Goal: Find specific page/section: Find specific page/section

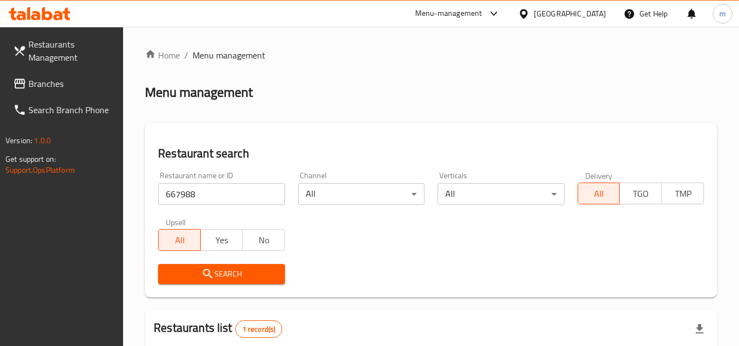
click at [534, 10] on div at bounding box center [526, 14] width 16 height 12
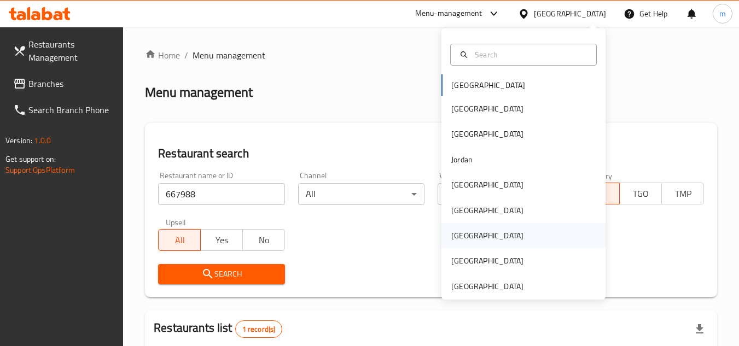
click at [464, 231] on div "[GEOGRAPHIC_DATA]" at bounding box center [487, 235] width 90 height 25
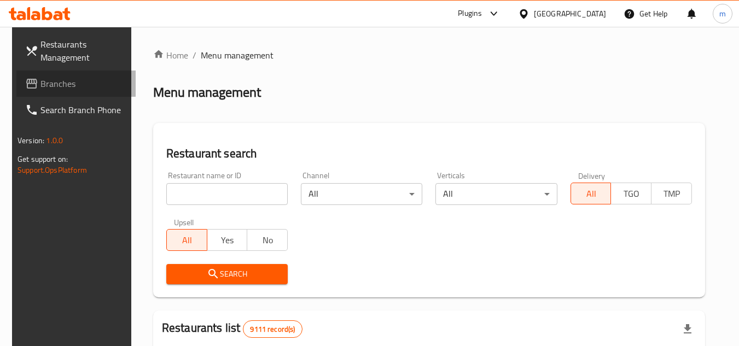
click at [40, 84] on span "Branches" at bounding box center [83, 83] width 86 height 13
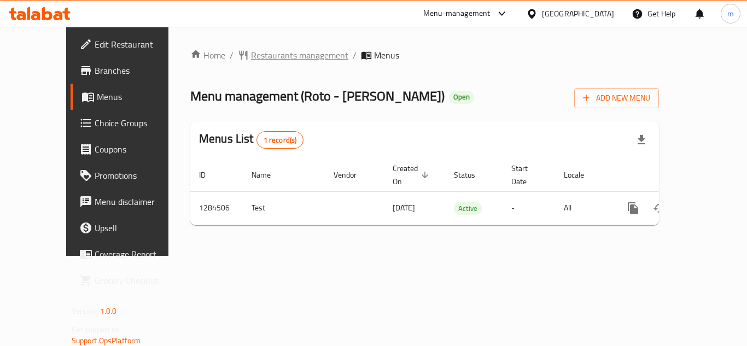
click at [277, 49] on span "Restaurants management" at bounding box center [299, 55] width 97 height 13
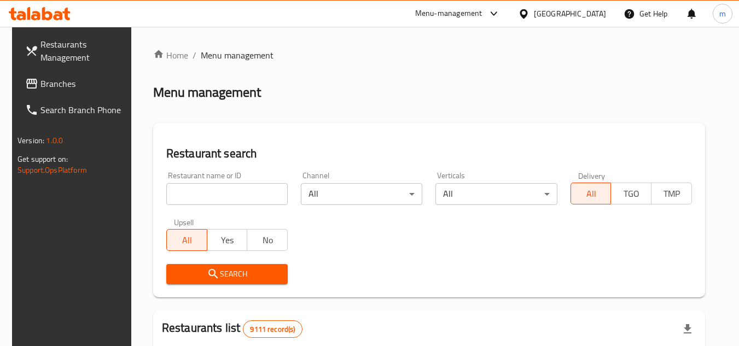
click at [184, 196] on input "search" at bounding box center [226, 194] width 121 height 22
paste input "/695703/"
click at [168, 199] on input "/695703" at bounding box center [226, 194] width 121 height 22
type input "695703"
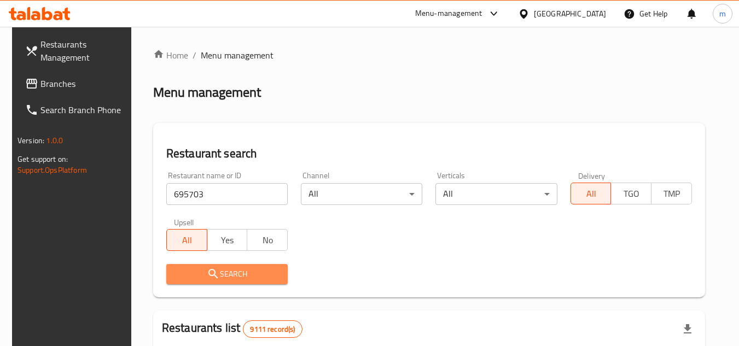
click at [193, 277] on span "Search" at bounding box center [227, 274] width 104 height 14
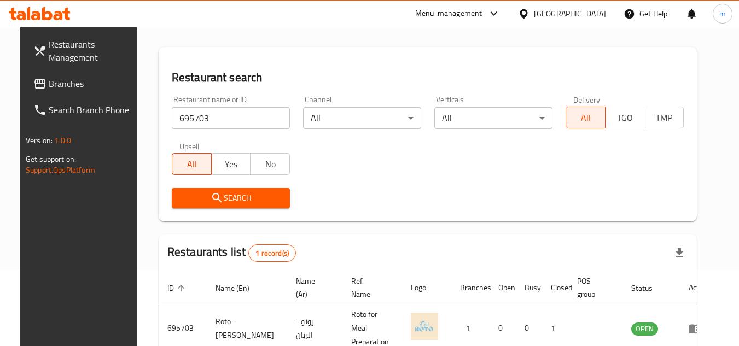
scroll to position [132, 0]
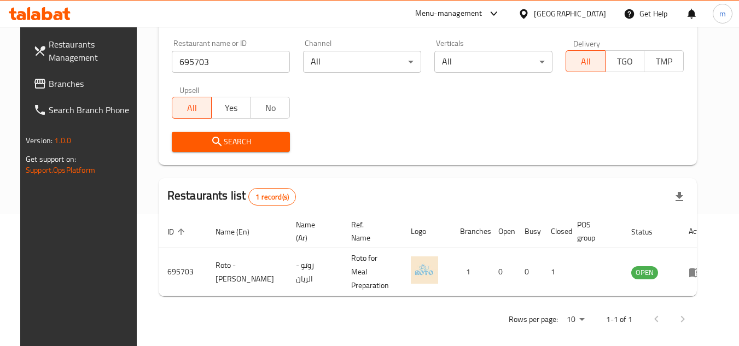
click at [594, 11] on div "[GEOGRAPHIC_DATA]" at bounding box center [570, 14] width 72 height 12
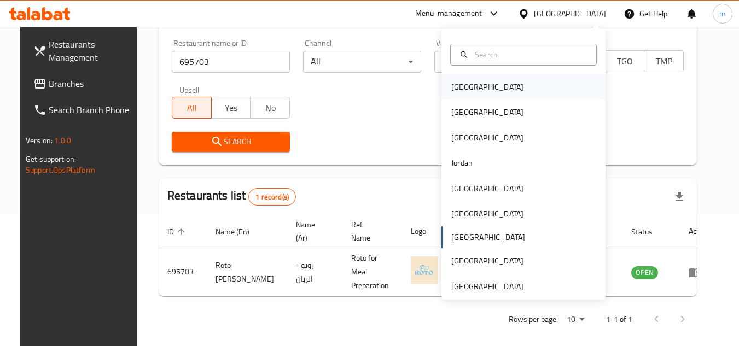
click at [481, 86] on div "[GEOGRAPHIC_DATA]" at bounding box center [523, 86] width 164 height 25
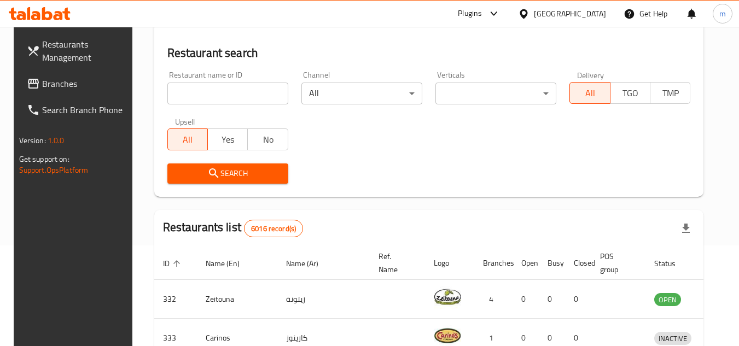
scroll to position [132, 0]
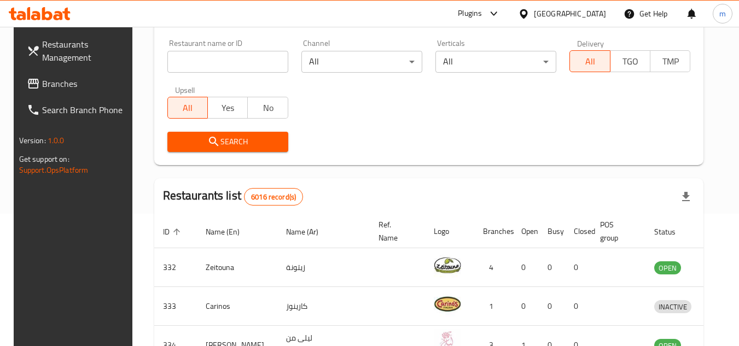
click at [60, 83] on span "Branches" at bounding box center [85, 83] width 86 height 13
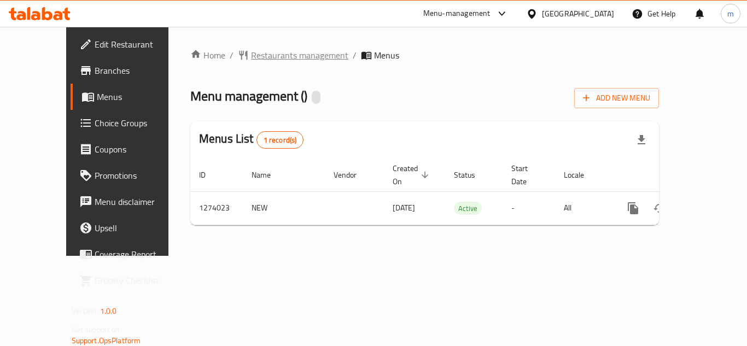
click at [252, 60] on span "Restaurants management" at bounding box center [299, 55] width 97 height 13
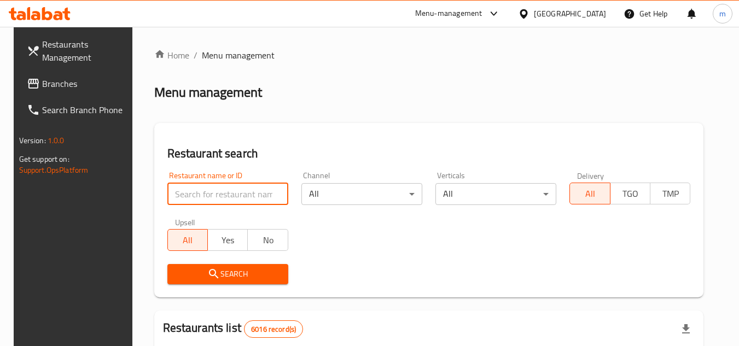
click at [216, 194] on input "search" at bounding box center [227, 194] width 121 height 22
paste input "691057"
type input "691057"
click at [184, 281] on button "Search" at bounding box center [227, 274] width 121 height 20
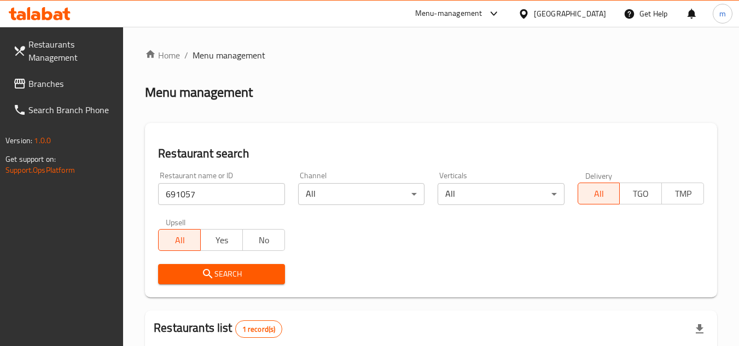
click at [529, 10] on icon at bounding box center [523, 13] width 11 height 11
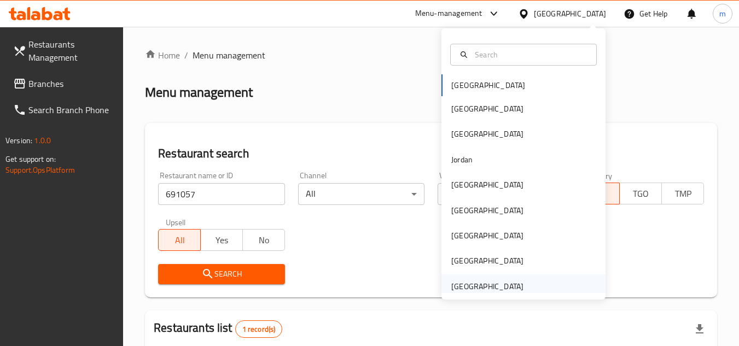
click at [464, 289] on div "[GEOGRAPHIC_DATA]" at bounding box center [487, 287] width 72 height 12
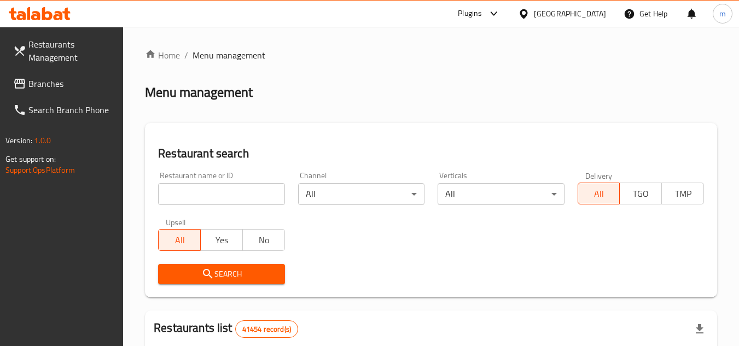
click at [59, 69] on link "Restaurants Management" at bounding box center [63, 50] width 119 height 39
click at [61, 89] on span "Branches" at bounding box center [71, 83] width 86 height 13
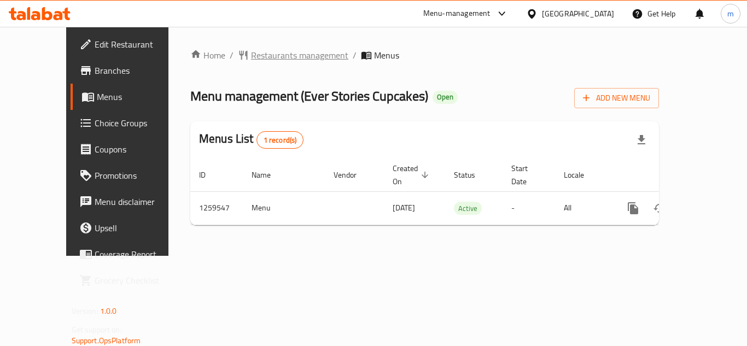
click at [275, 53] on span "Restaurants management" at bounding box center [299, 55] width 97 height 13
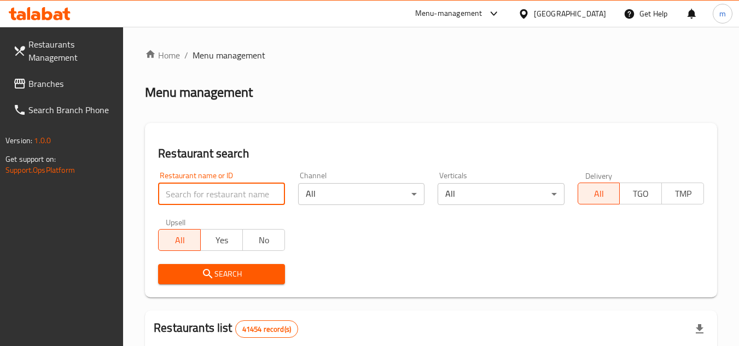
click at [244, 199] on input "search" at bounding box center [221, 194] width 126 height 22
paste input "684576"
type input "684576"
click at [212, 277] on icon "submit" at bounding box center [207, 273] width 13 height 13
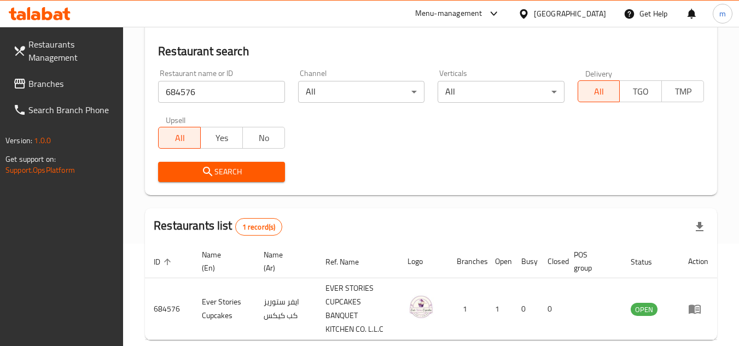
scroll to position [155, 0]
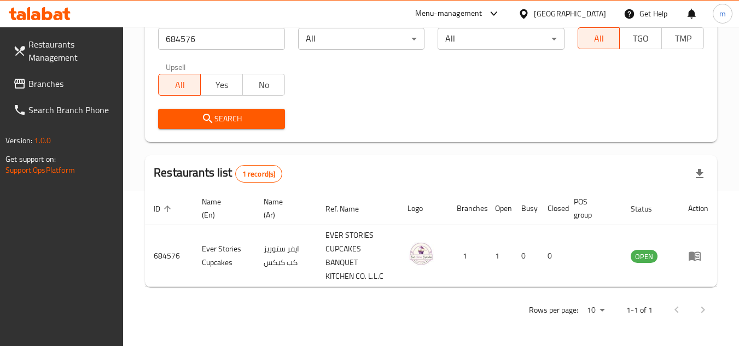
click at [75, 80] on span "Branches" at bounding box center [71, 83] width 86 height 13
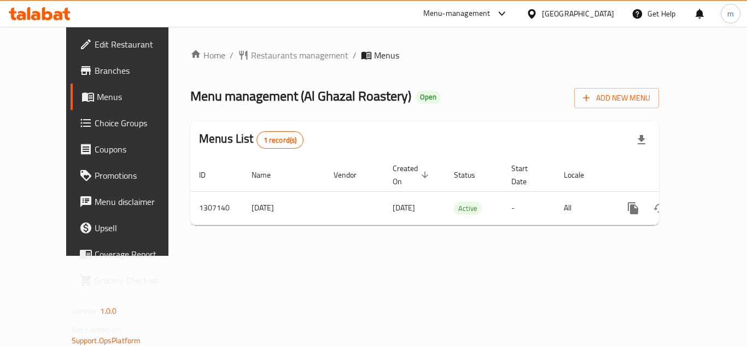
click at [549, 12] on div "[GEOGRAPHIC_DATA]" at bounding box center [578, 14] width 72 height 12
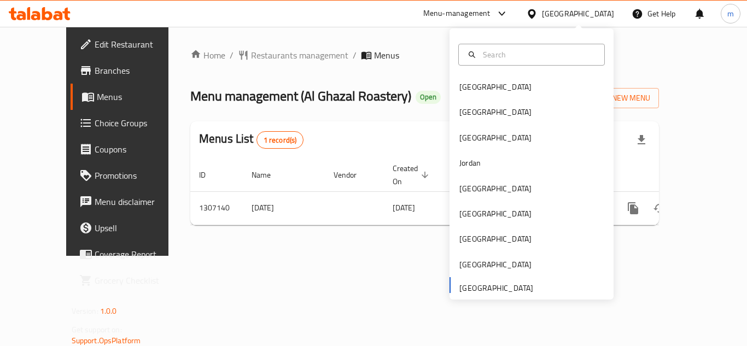
click at [95, 71] on span "Branches" at bounding box center [139, 70] width 88 height 13
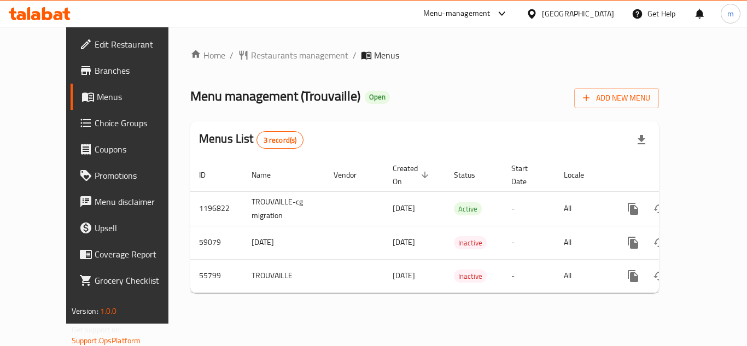
click at [273, 64] on div "Home / Restaurants management / Menus Menu management ( Trouvaille ) Open Add N…" at bounding box center [424, 175] width 469 height 253
click at [273, 60] on span "Restaurants management" at bounding box center [299, 55] width 97 height 13
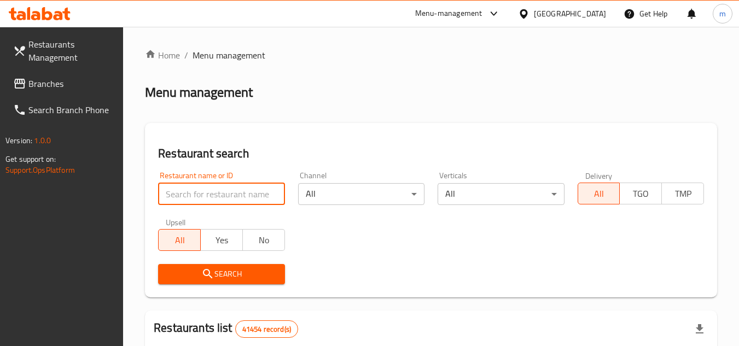
click at [212, 199] on input "search" at bounding box center [221, 194] width 126 height 22
paste input "27438"
type input "27438"
click at [228, 276] on span "Search" at bounding box center [221, 274] width 109 height 14
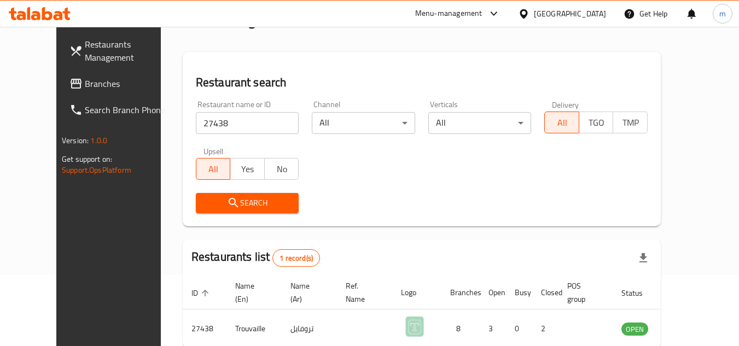
scroll to position [132, 0]
